Goal: Task Accomplishment & Management: Use online tool/utility

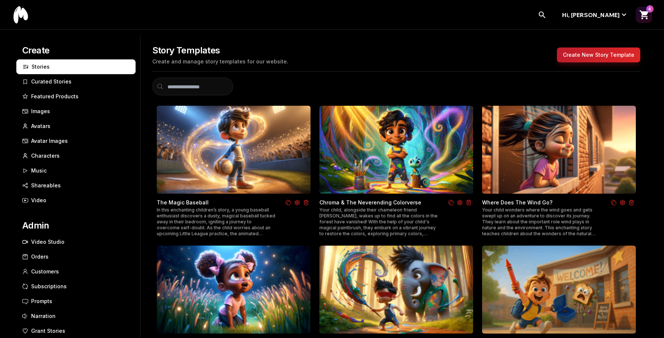
click at [280, 161] on img at bounding box center [234, 150] width 154 height 88
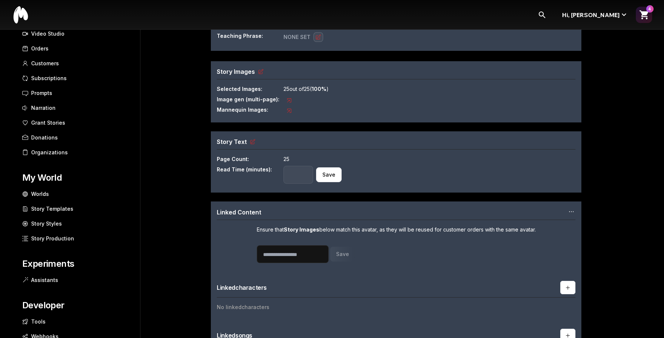
scroll to position [210, 0]
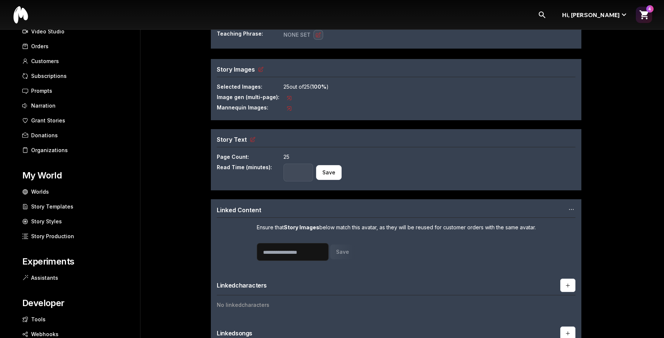
click at [290, 106] on icon at bounding box center [290, 109] width 6 height 6
